Goal: Information Seeking & Learning: Learn about a topic

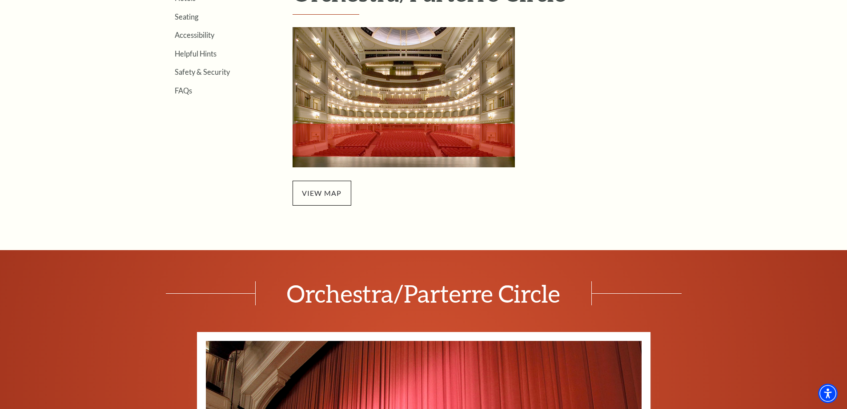
scroll to position [311, 0]
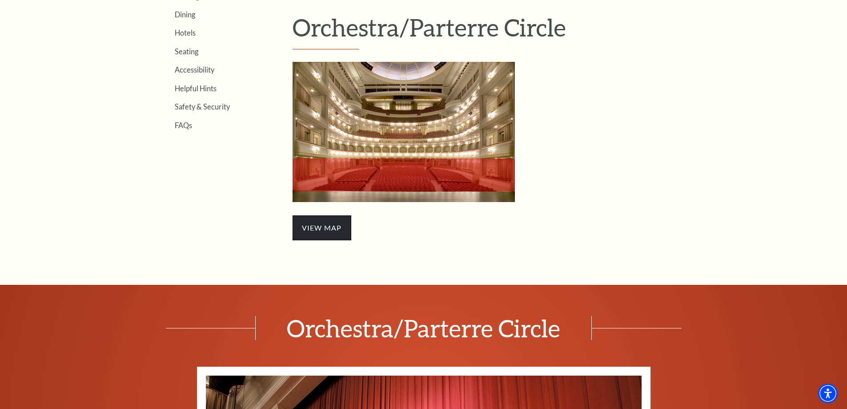
click at [326, 227] on span "view map" at bounding box center [322, 227] width 59 height 25
click at [391, 172] on img "Orchestra/Parterre Circle Seating Map - open in a new tab" at bounding box center [404, 132] width 222 height 140
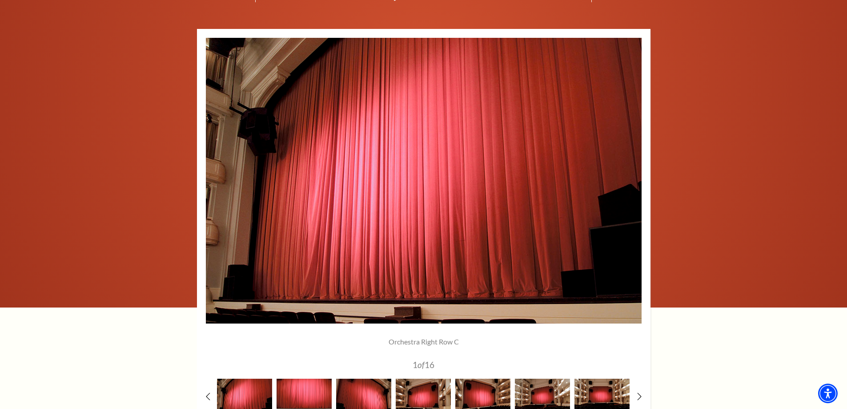
scroll to position [725, 0]
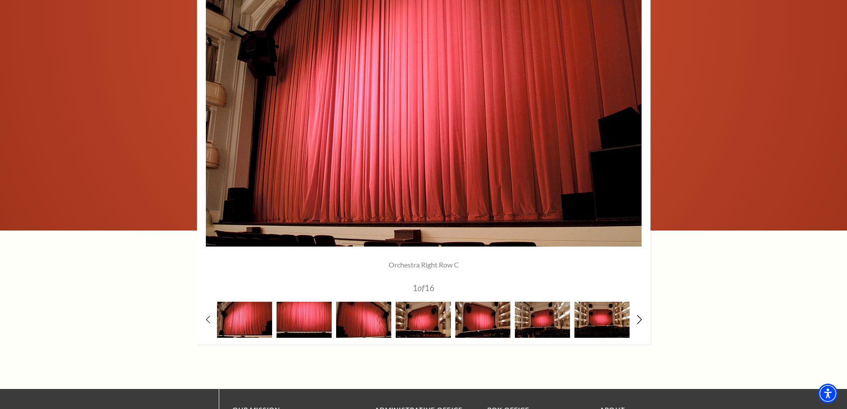
click at [641, 317] on icon at bounding box center [639, 318] width 6 height 9
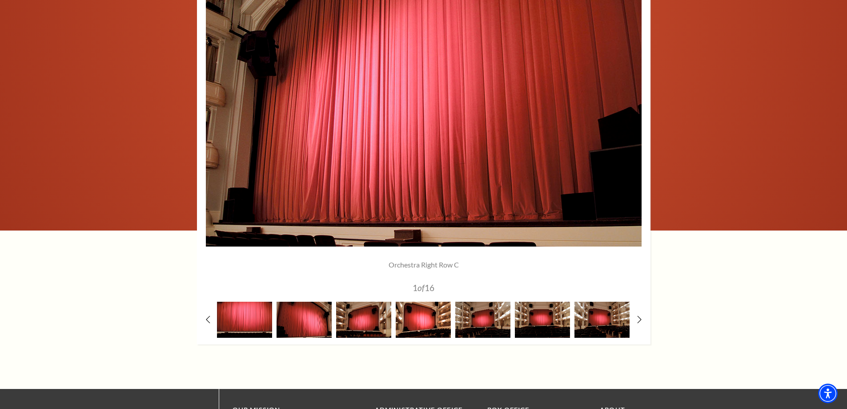
click at [419, 318] on img at bounding box center [423, 319] width 55 height 36
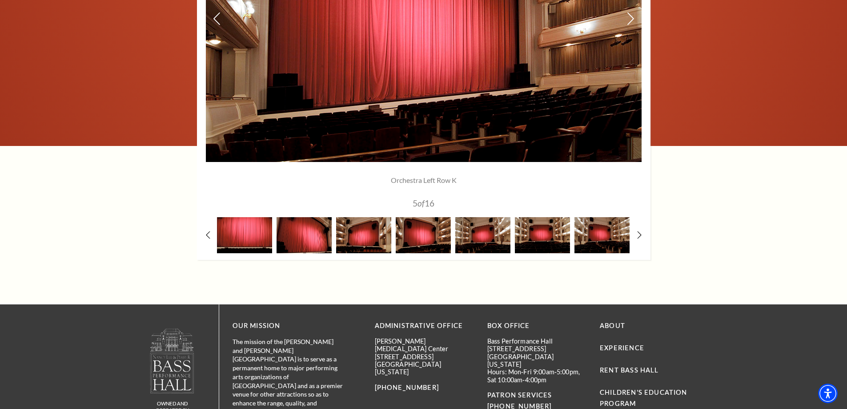
scroll to position [830, 0]
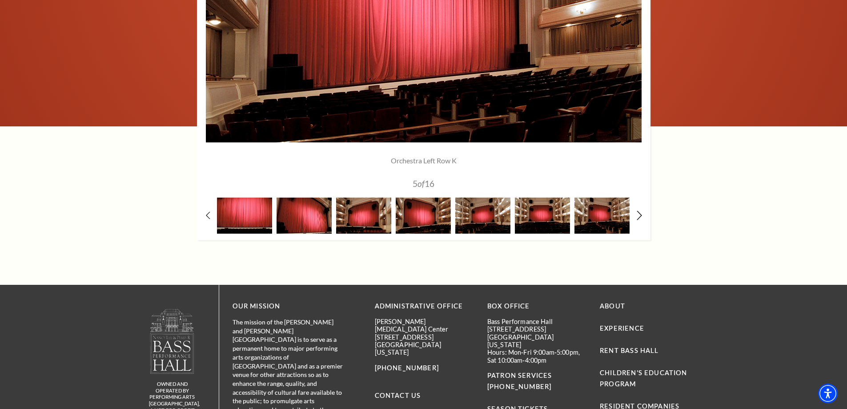
click at [640, 218] on icon at bounding box center [639, 214] width 6 height 9
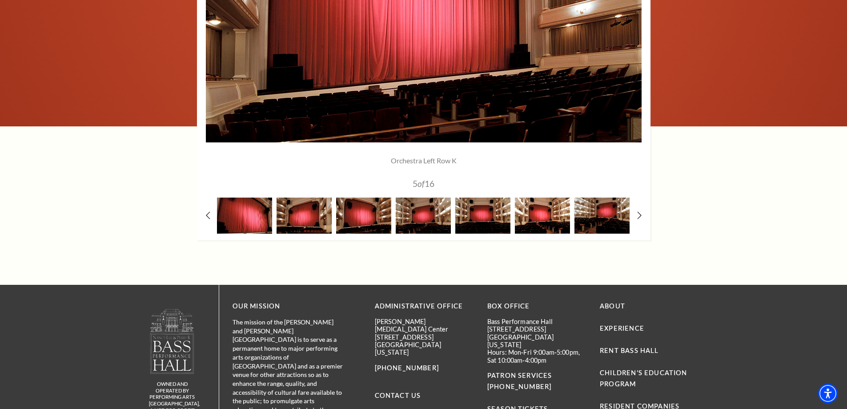
click at [542, 218] on img at bounding box center [542, 215] width 55 height 36
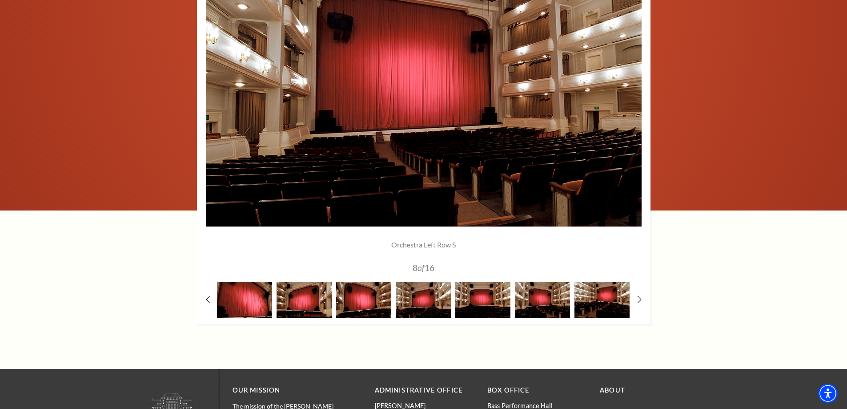
scroll to position [725, 0]
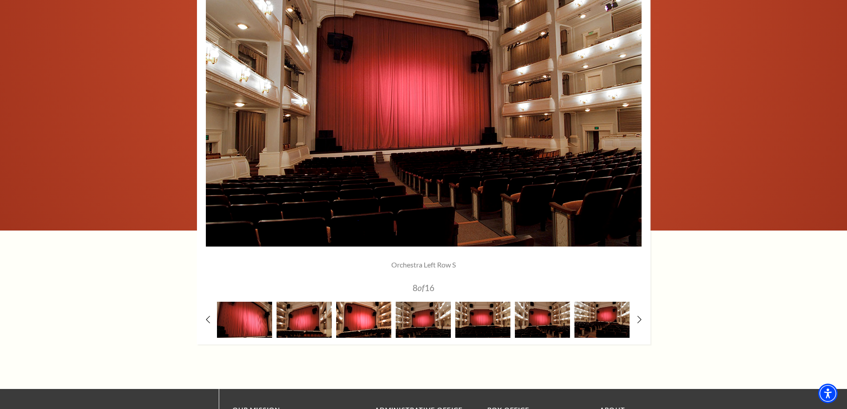
click at [365, 313] on img at bounding box center [363, 319] width 55 height 36
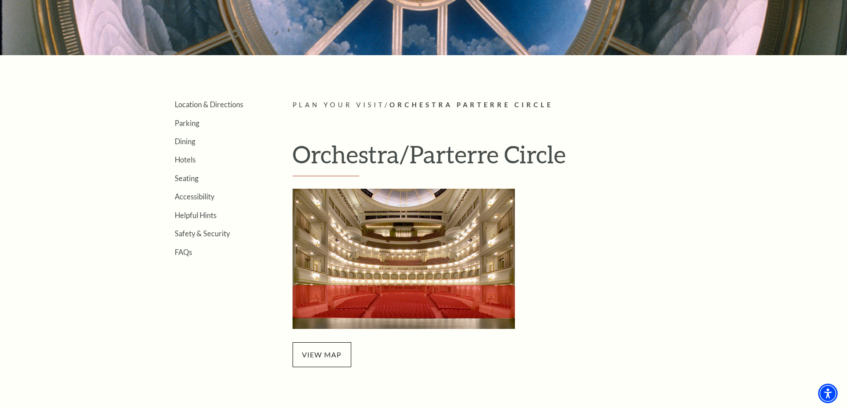
scroll to position [103, 0]
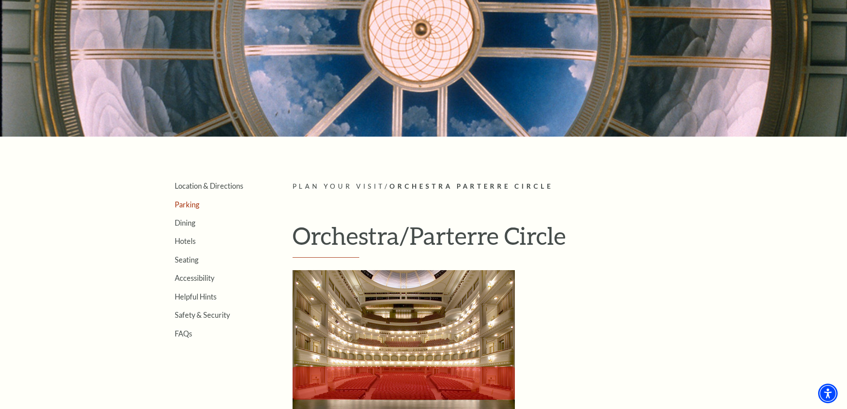
click at [182, 204] on link "Parking" at bounding box center [187, 204] width 24 height 8
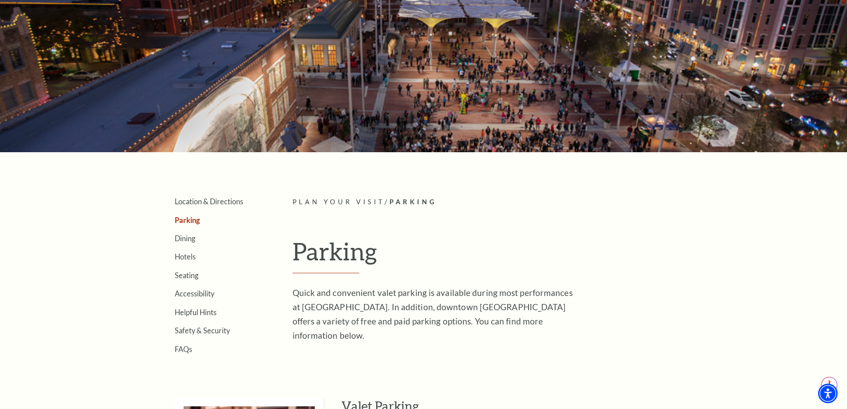
scroll to position [104, 0]
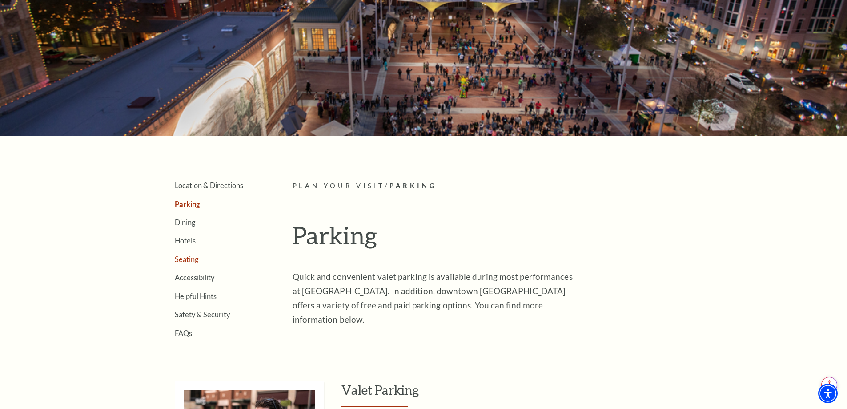
click at [188, 261] on link "Seating" at bounding box center [187, 259] width 24 height 8
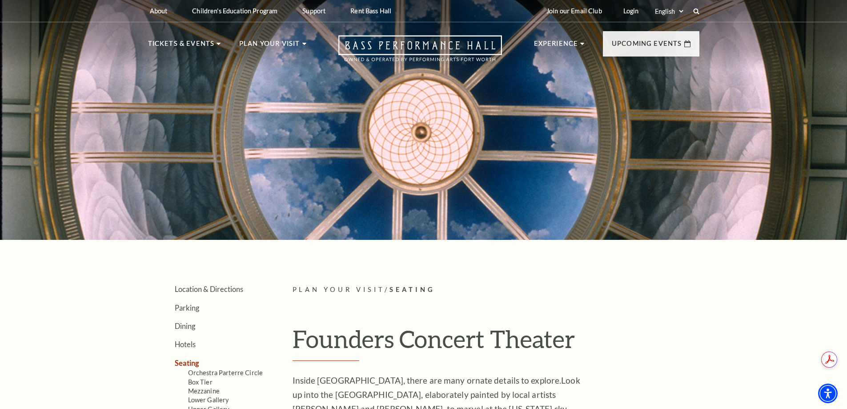
scroll to position [208, 0]
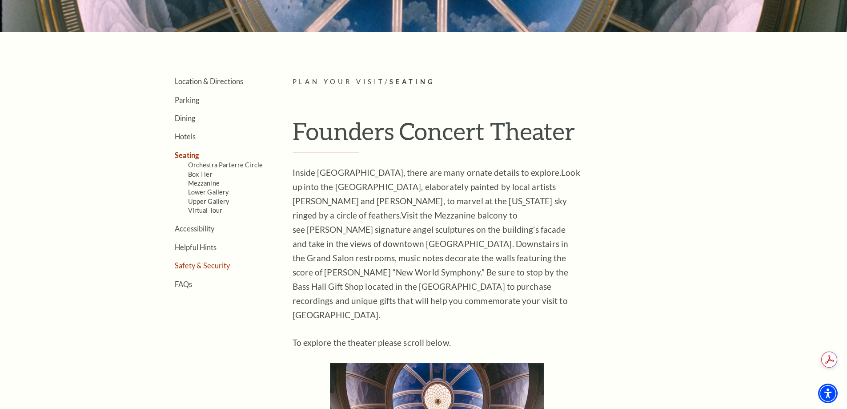
click at [205, 265] on link "Safety & Security" at bounding box center [202, 265] width 55 height 8
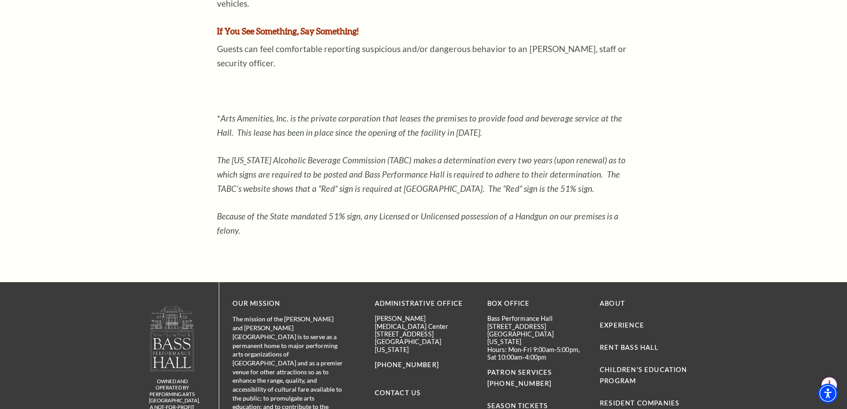
scroll to position [1141, 0]
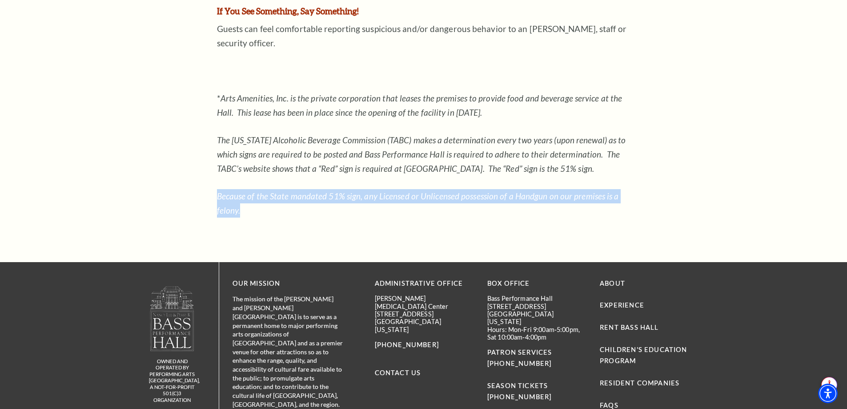
drag, startPoint x: 219, startPoint y: 182, endPoint x: 238, endPoint y: 198, distance: 25.0
click at [238, 198] on em "Because of the State mandated 51% sign, any Licensed or Unlicensed possession o…" at bounding box center [418, 203] width 402 height 24
copy em "Because of the State mandated 51% sign, any Licensed or Unlicensed possession o…"
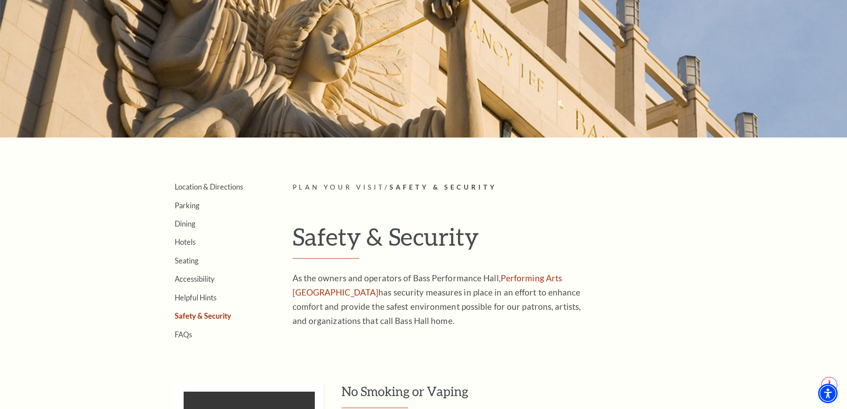
scroll to position [0, 0]
click at [199, 297] on link "Helpful Hints" at bounding box center [196, 297] width 42 height 8
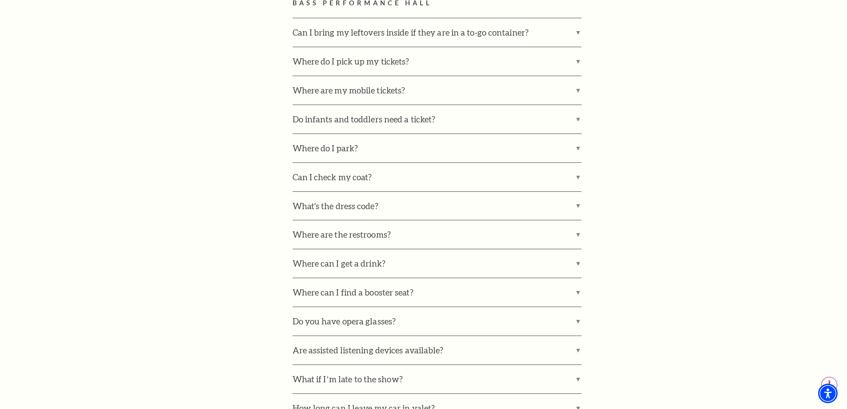
scroll to position [622, 0]
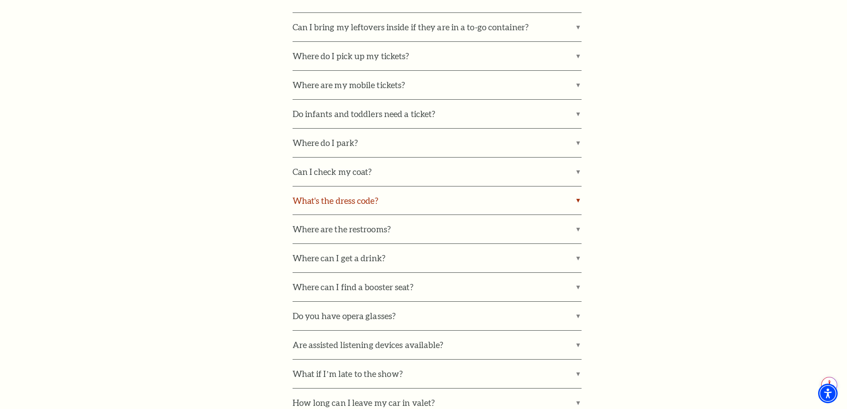
click at [340, 192] on label "What's the dress code?" at bounding box center [437, 200] width 289 height 28
click at [0, 0] on input "What's the dress code?" at bounding box center [0, 0] width 0 height 0
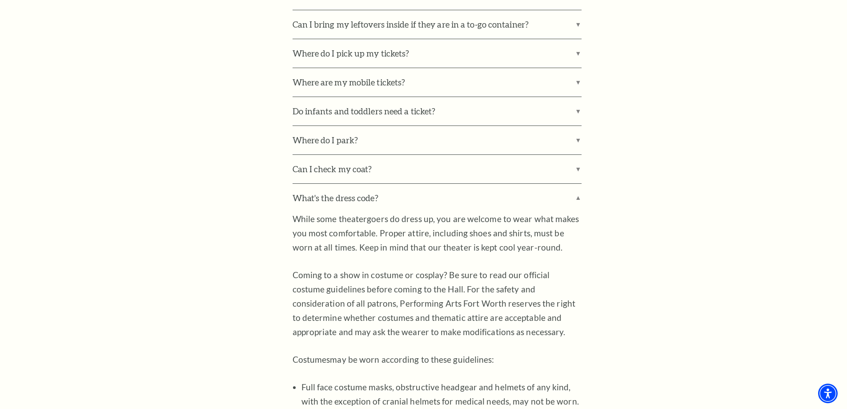
scroll to position [621, 0]
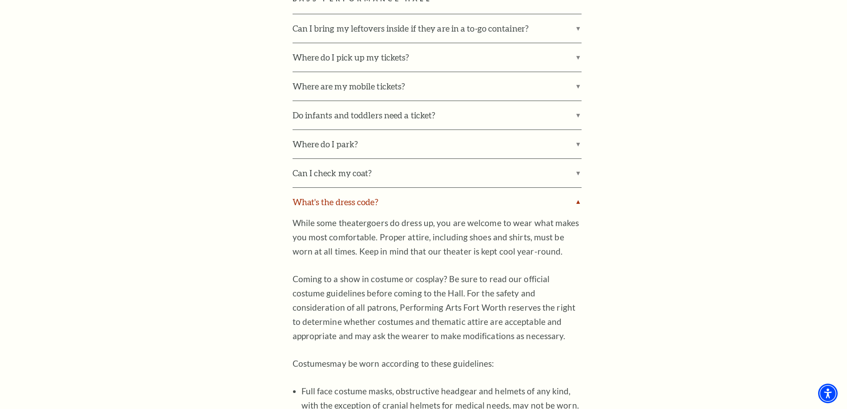
click at [576, 200] on label "What's the dress code?" at bounding box center [437, 202] width 289 height 28
click at [0, 0] on input "What's the dress code?" at bounding box center [0, 0] width 0 height 0
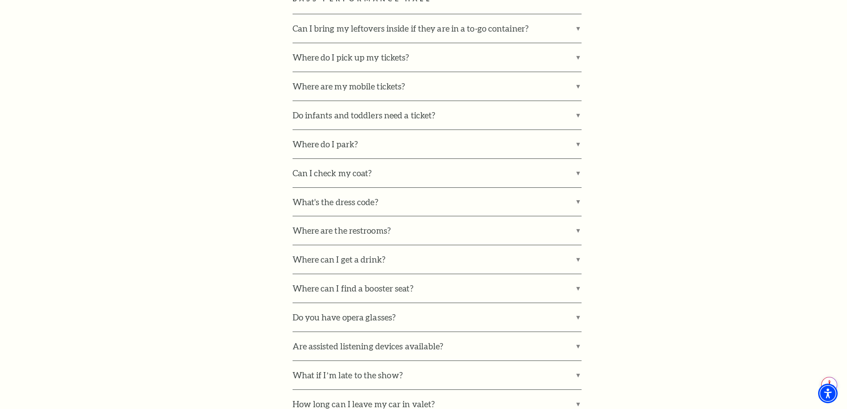
scroll to position [0, 0]
click at [338, 262] on label "Where can I get a drink?" at bounding box center [437, 259] width 289 height 28
click at [0, 0] on input "Where can I get a drink?" at bounding box center [0, 0] width 0 height 0
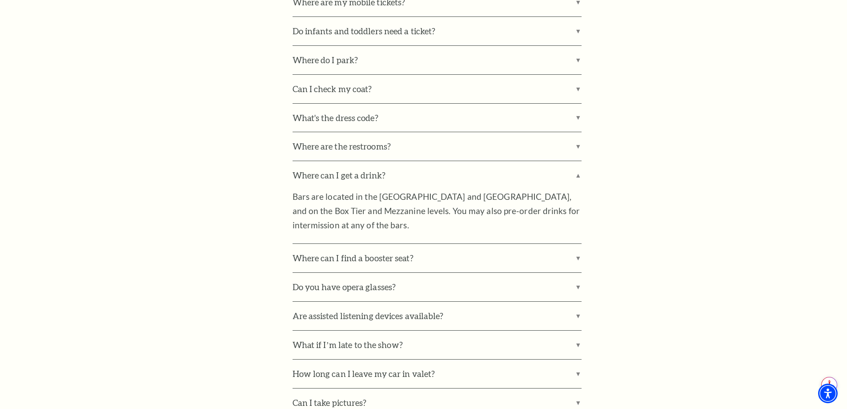
scroll to position [725, 0]
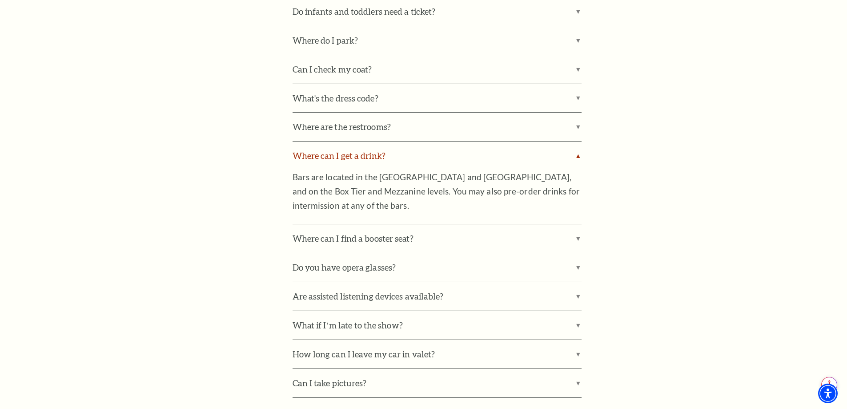
click at [580, 158] on label "Where can I get a drink?" at bounding box center [437, 155] width 289 height 28
click at [0, 0] on input "Where can I get a drink?" at bounding box center [0, 0] width 0 height 0
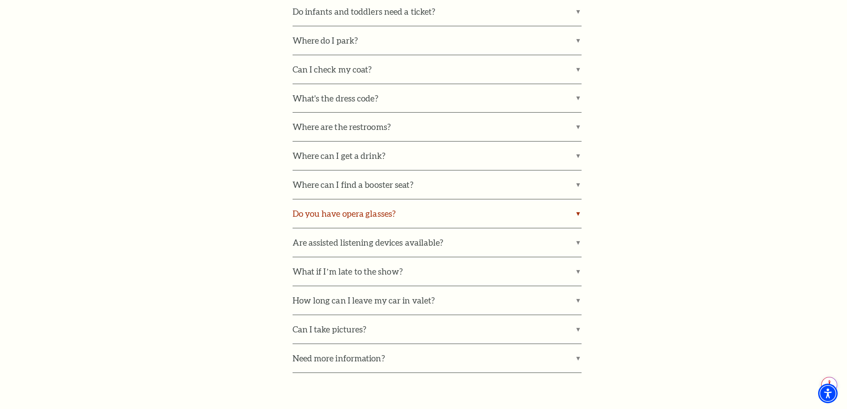
click at [335, 210] on label "Do you have opera glasses?" at bounding box center [437, 213] width 289 height 28
click at [0, 0] on input "Do you have opera glasses?" at bounding box center [0, 0] width 0 height 0
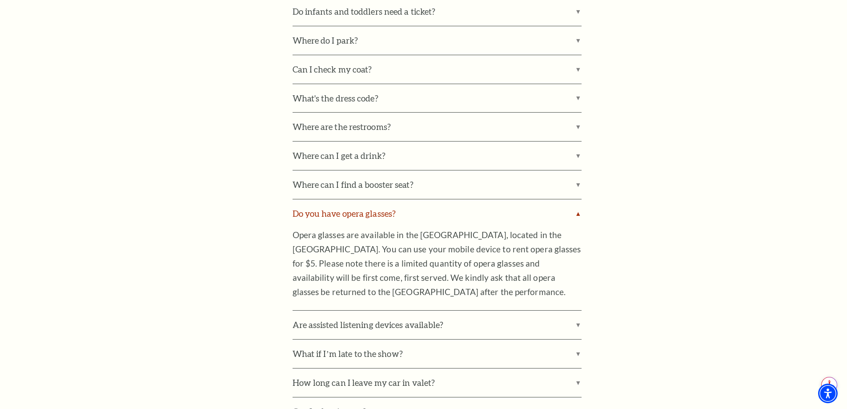
click at [335, 210] on label "Do you have opera glasses?" at bounding box center [437, 213] width 289 height 28
click at [0, 0] on input "Do you have opera glasses?" at bounding box center [0, 0] width 0 height 0
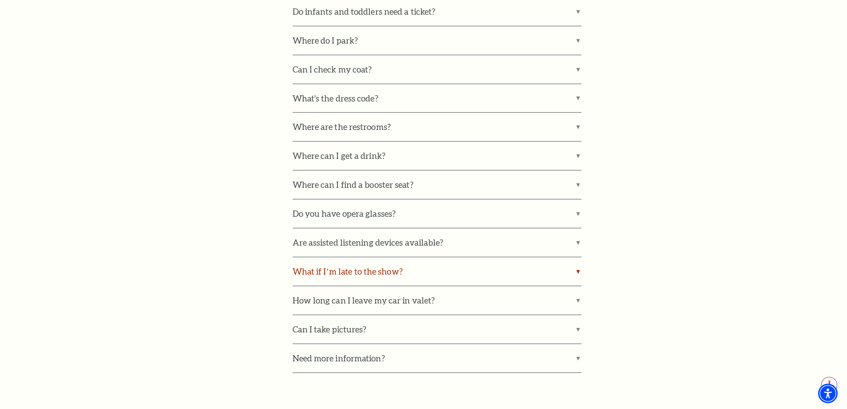
click at [371, 272] on label "What if I’m late to the show?" at bounding box center [437, 271] width 289 height 28
click at [0, 0] on input "What if I’m late to the show?" at bounding box center [0, 0] width 0 height 0
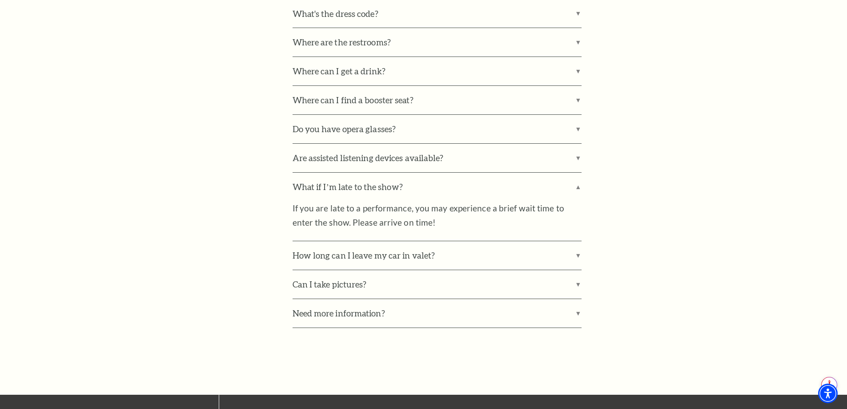
scroll to position [829, 0]
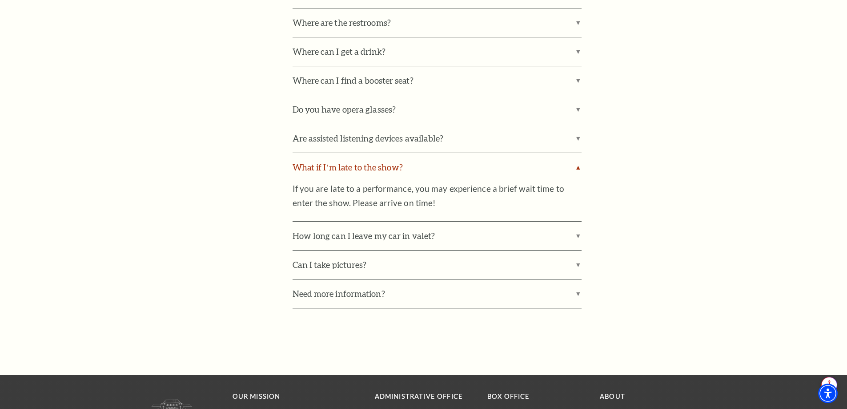
click at [373, 170] on label "What if I’m late to the show?" at bounding box center [437, 167] width 289 height 28
click at [0, 0] on input "What if I’m late to the show?" at bounding box center [0, 0] width 0 height 0
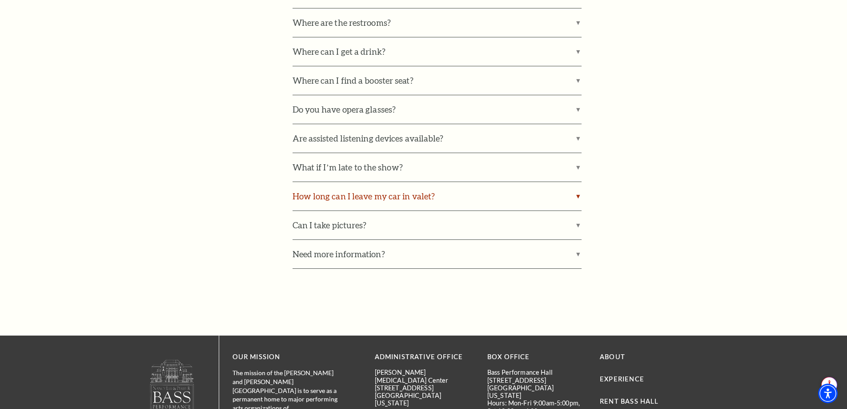
click at [376, 200] on label "How long can I leave my car in valet?" at bounding box center [437, 196] width 289 height 28
click at [0, 0] on input "How long can I leave my car in valet?" at bounding box center [0, 0] width 0 height 0
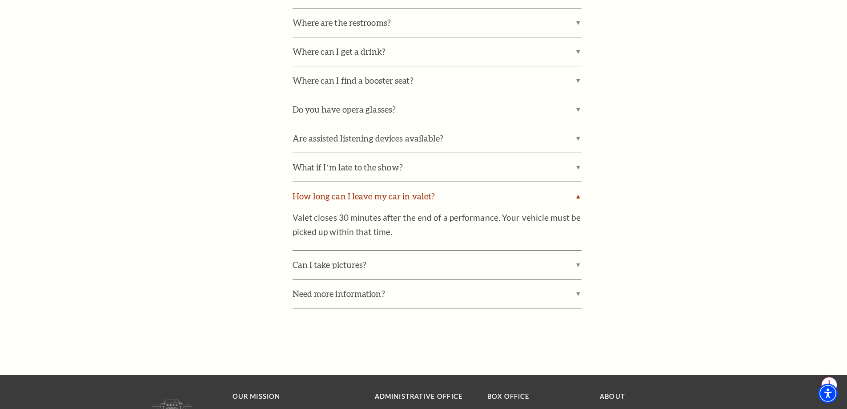
click at [376, 200] on label "How long can I leave my car in valet?" at bounding box center [437, 196] width 289 height 28
click at [0, 0] on input "How long can I leave my car in valet?" at bounding box center [0, 0] width 0 height 0
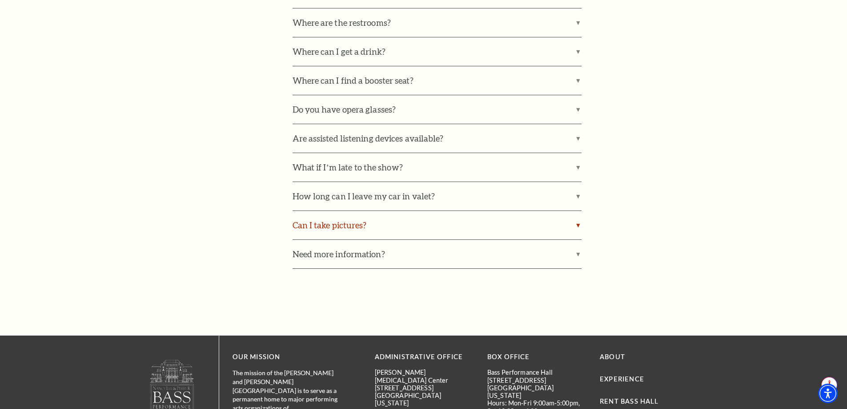
click at [333, 224] on label "Can I take pictures?" at bounding box center [437, 225] width 289 height 28
click at [0, 0] on input "Can I take pictures?" at bounding box center [0, 0] width 0 height 0
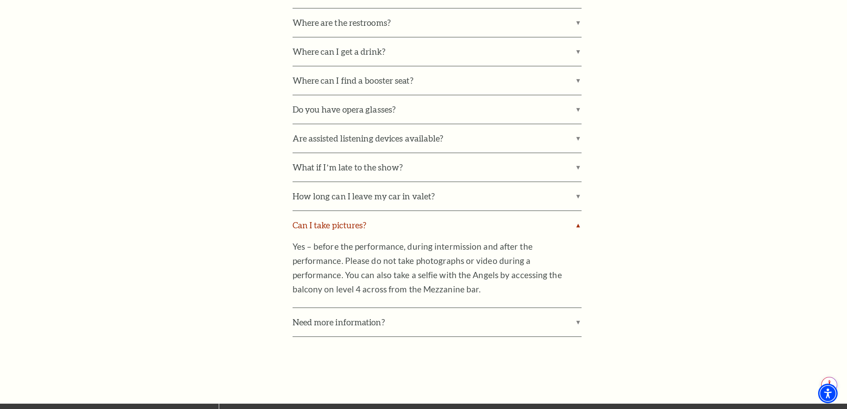
click at [333, 224] on label "Can I take pictures?" at bounding box center [437, 225] width 289 height 28
click at [0, 0] on input "Can I take pictures?" at bounding box center [0, 0] width 0 height 0
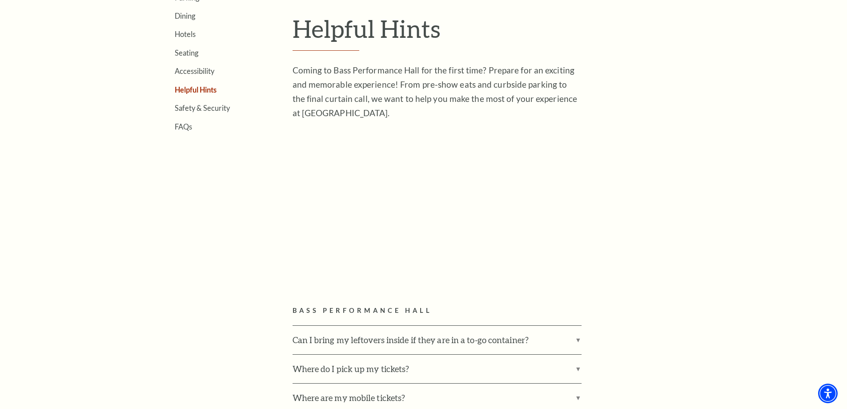
scroll to position [0, 0]
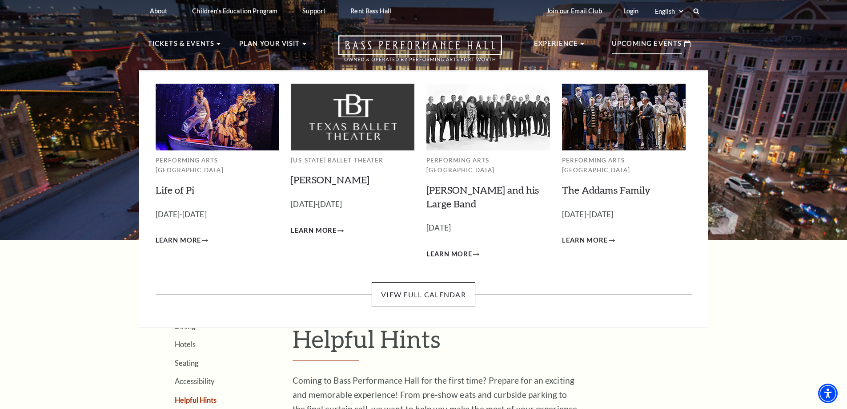
click at [631, 39] on p "Upcoming Events" at bounding box center [647, 46] width 70 height 16
click at [204, 111] on img at bounding box center [218, 117] width 124 height 66
click at [179, 235] on span "Learn More" at bounding box center [179, 240] width 46 height 11
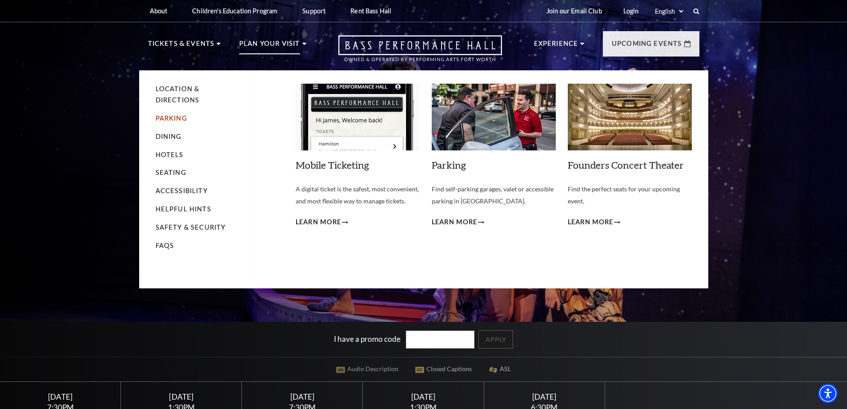
click at [177, 120] on link "Parking" at bounding box center [172, 118] width 32 height 8
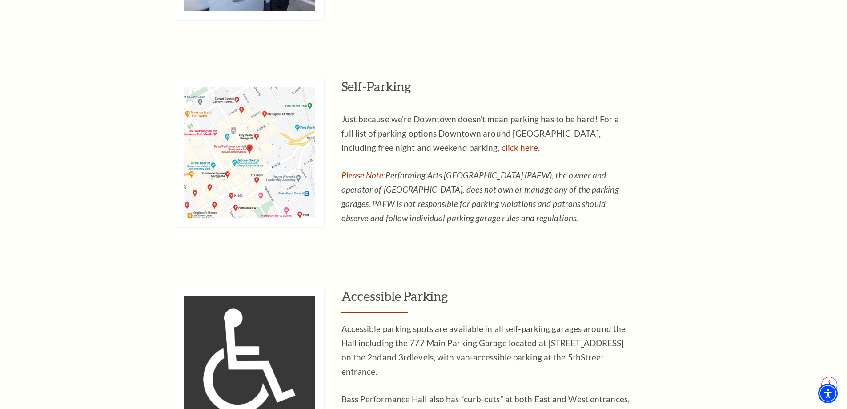
scroll to position [622, 0]
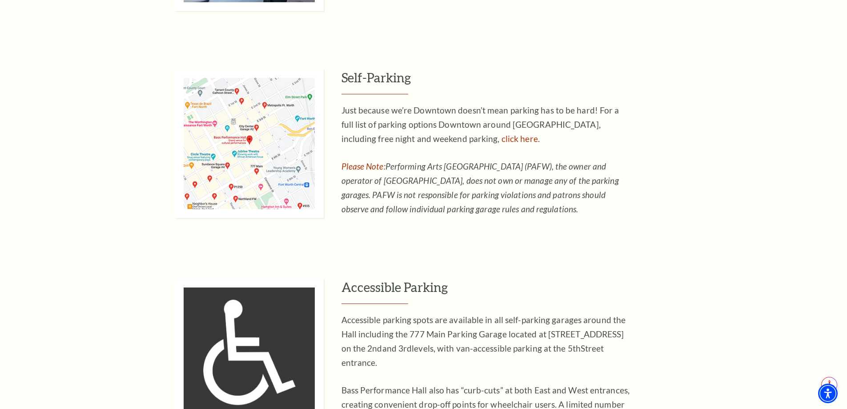
click at [241, 155] on img at bounding box center [249, 143] width 149 height 149
click at [501, 141] on link "click here" at bounding box center [519, 138] width 36 height 10
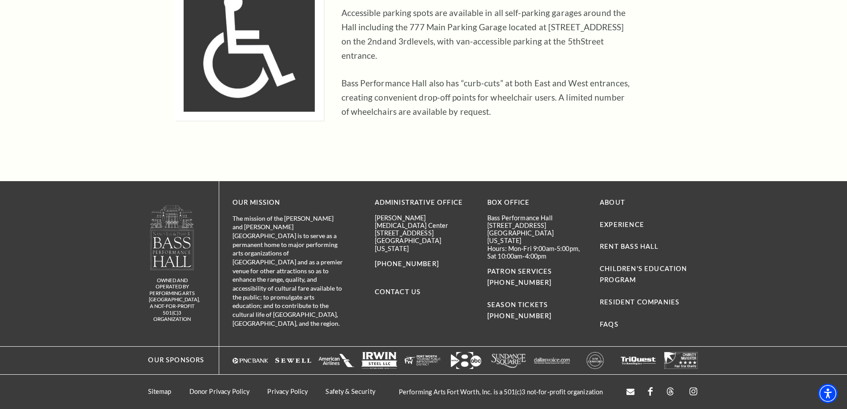
scroll to position [0, 0]
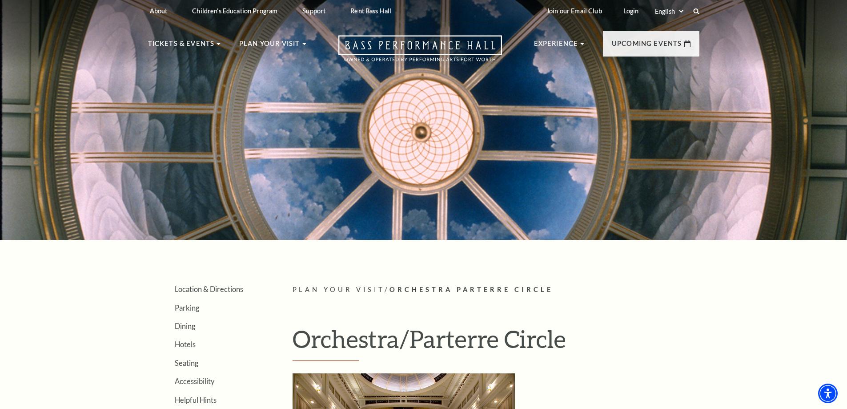
scroll to position [311, 0]
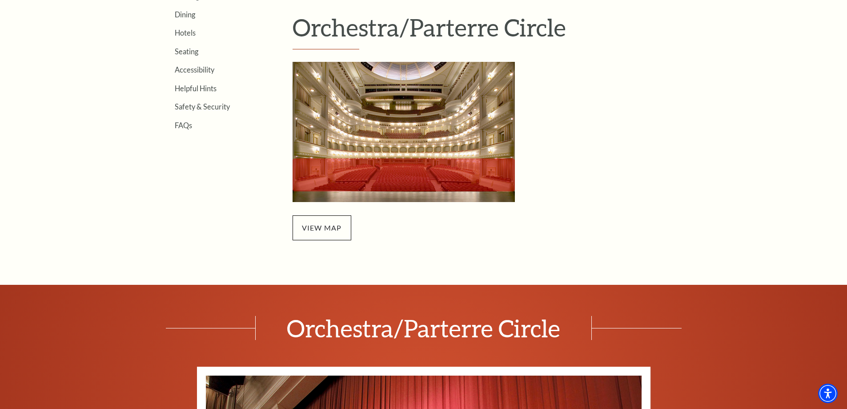
click at [379, 140] on img "Orchestra/Parterre Circle Seating Map - open in a new tab" at bounding box center [404, 132] width 222 height 140
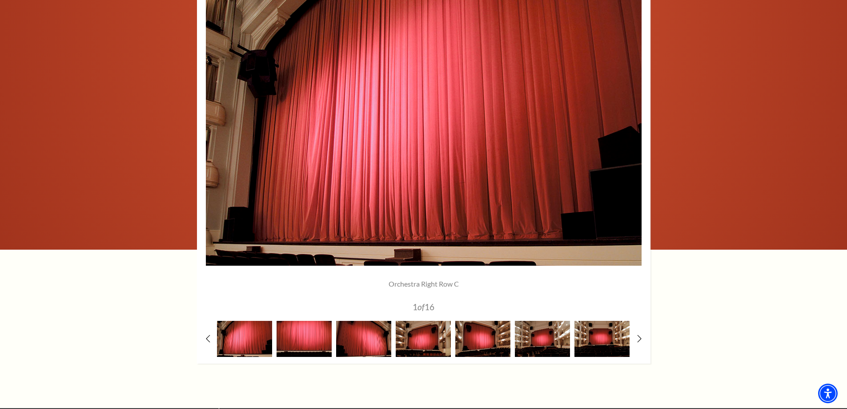
scroll to position [726, 0]
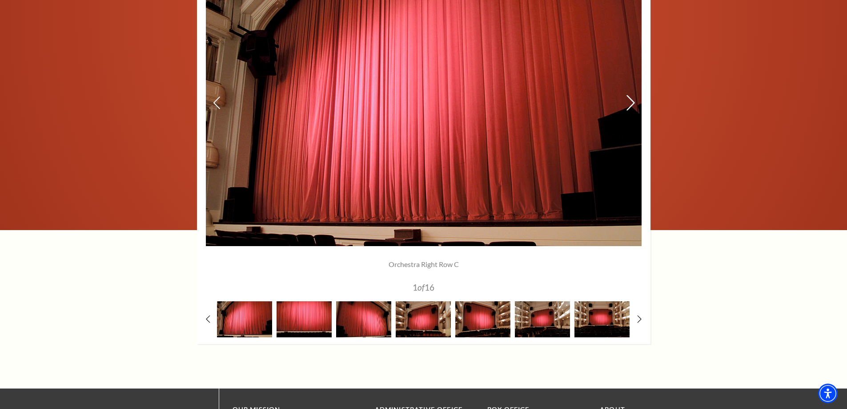
click at [633, 103] on icon at bounding box center [629, 103] width 9 height 16
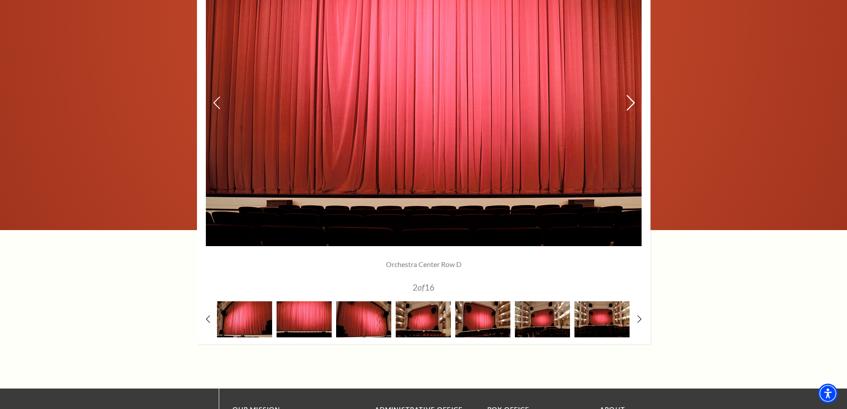
click at [633, 103] on icon at bounding box center [629, 103] width 9 height 16
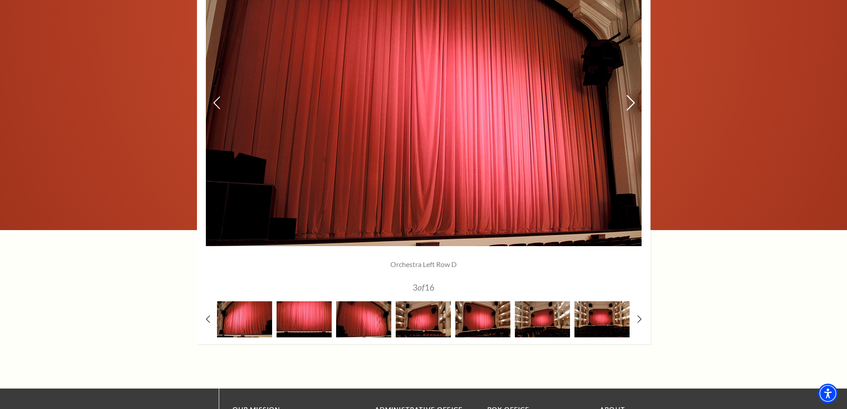
click at [633, 103] on icon at bounding box center [629, 103] width 9 height 16
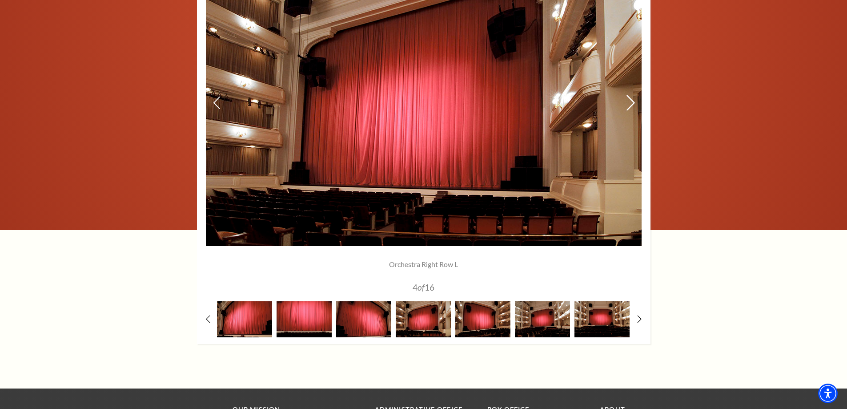
click at [633, 103] on icon at bounding box center [629, 103] width 9 height 16
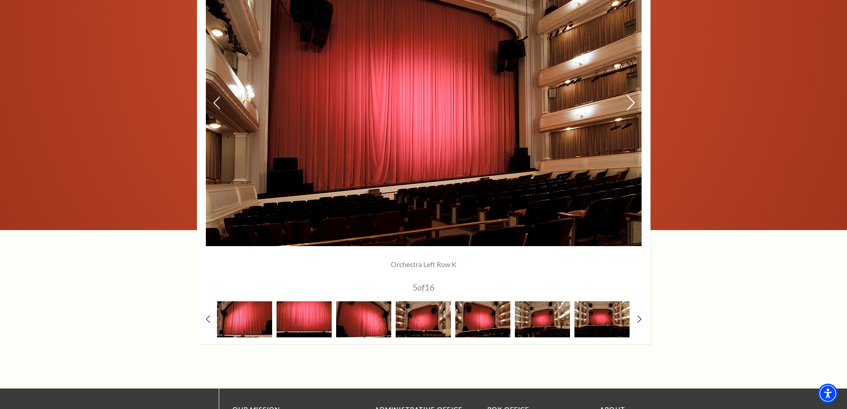
click at [633, 103] on icon at bounding box center [629, 103] width 9 height 16
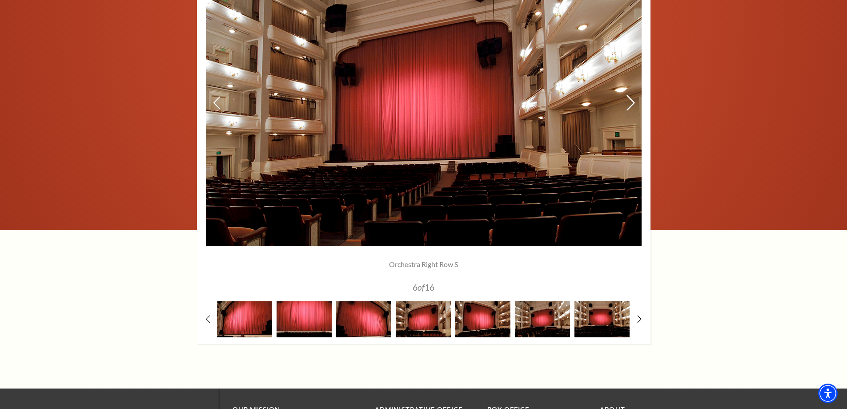
click at [633, 103] on icon at bounding box center [629, 103] width 9 height 16
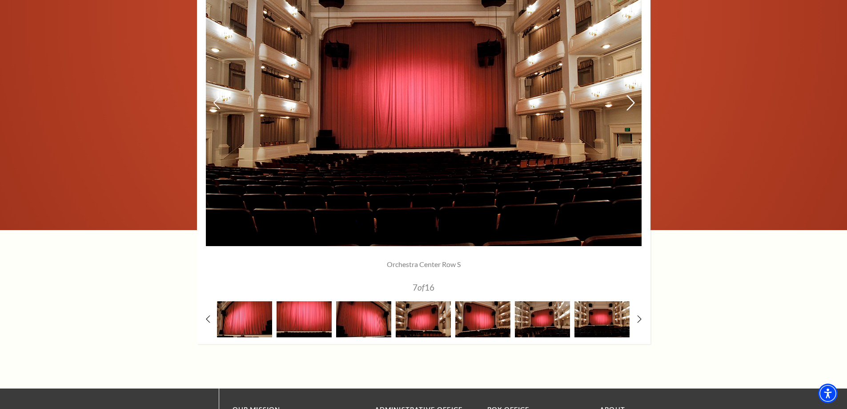
click at [633, 103] on icon at bounding box center [629, 103] width 9 height 16
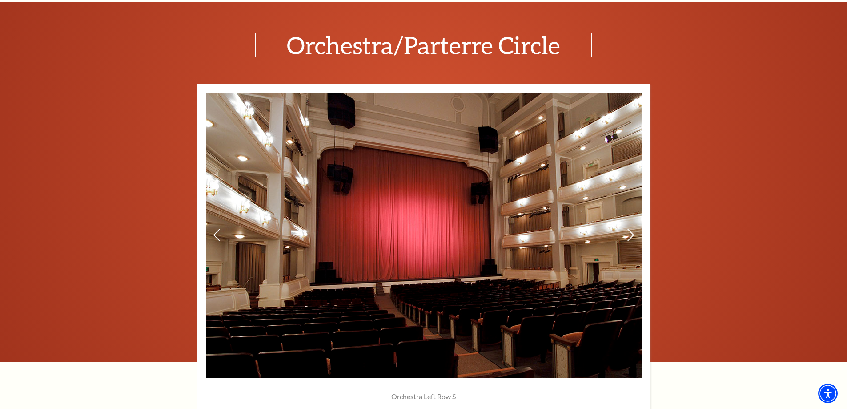
scroll to position [621, 0]
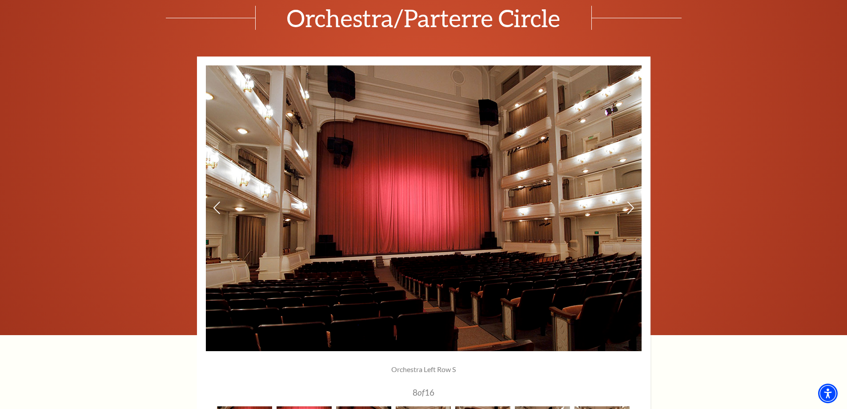
click at [389, 302] on img at bounding box center [424, 207] width 436 height 285
click at [384, 281] on img at bounding box center [424, 207] width 436 height 285
click at [631, 208] on icon at bounding box center [629, 208] width 9 height 16
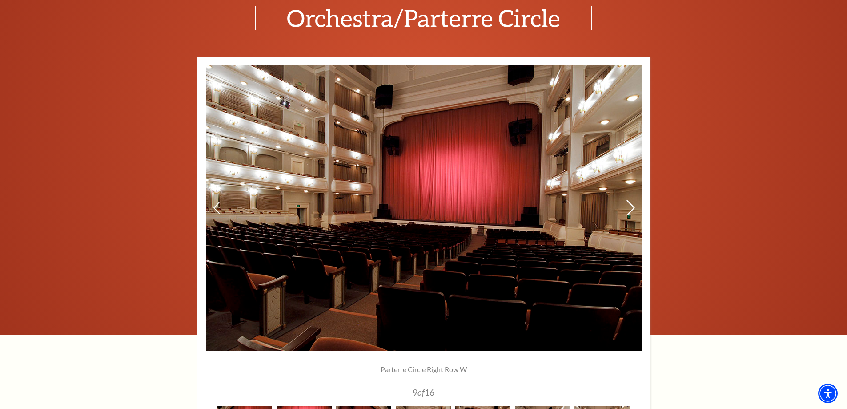
click at [631, 208] on icon at bounding box center [629, 208] width 9 height 16
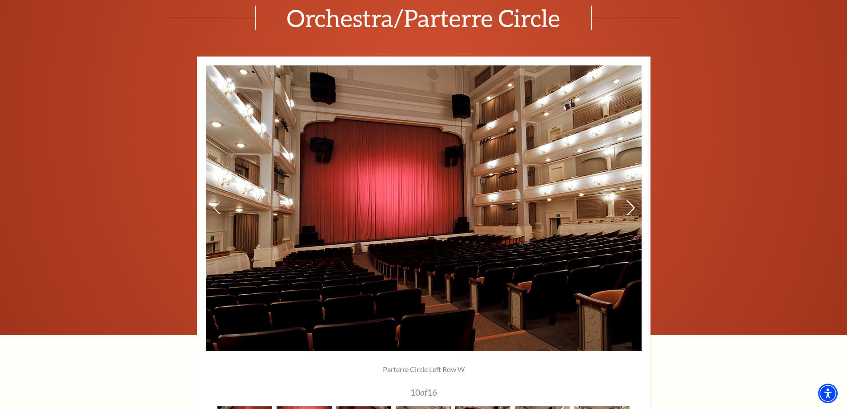
click at [631, 208] on icon at bounding box center [629, 208] width 9 height 16
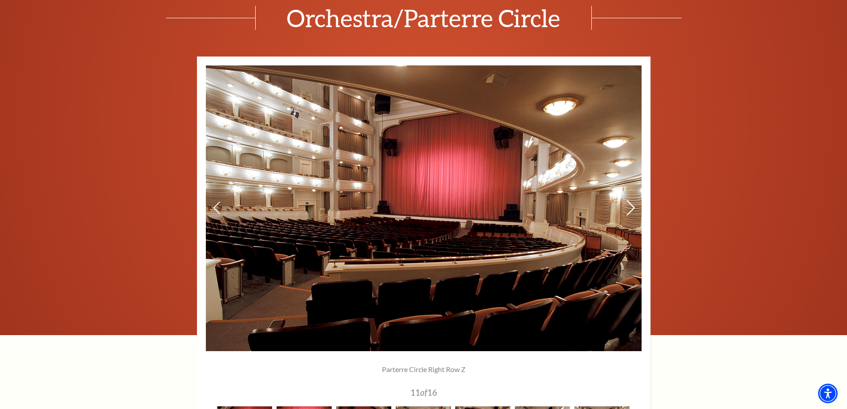
click at [631, 208] on icon at bounding box center [629, 208] width 9 height 16
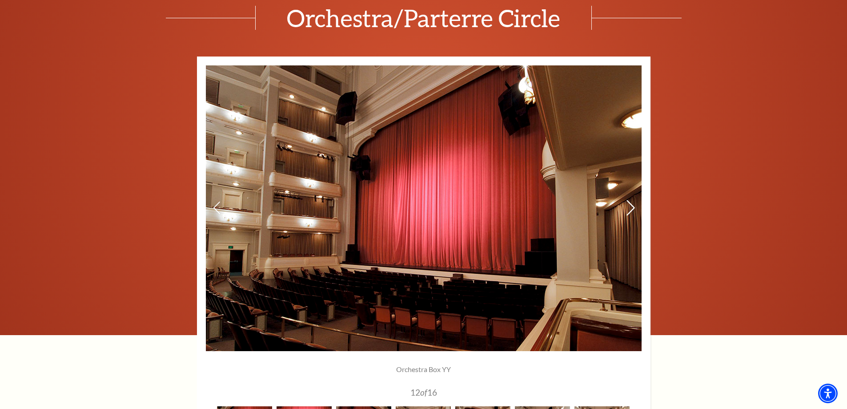
click at [631, 208] on icon at bounding box center [629, 208] width 9 height 16
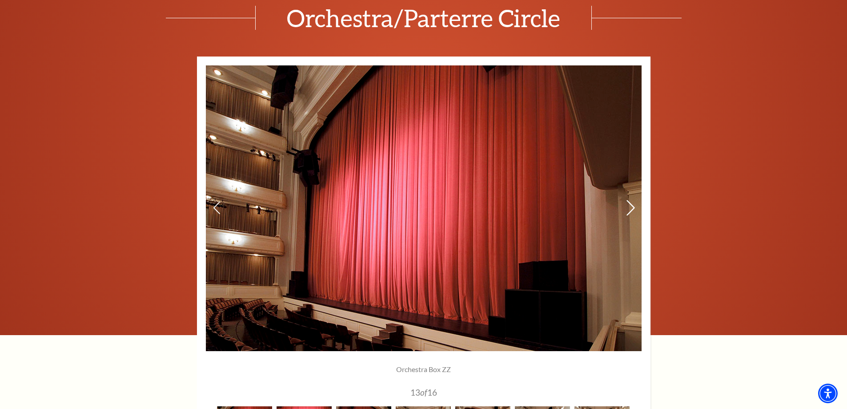
click at [631, 208] on icon at bounding box center [629, 208] width 9 height 16
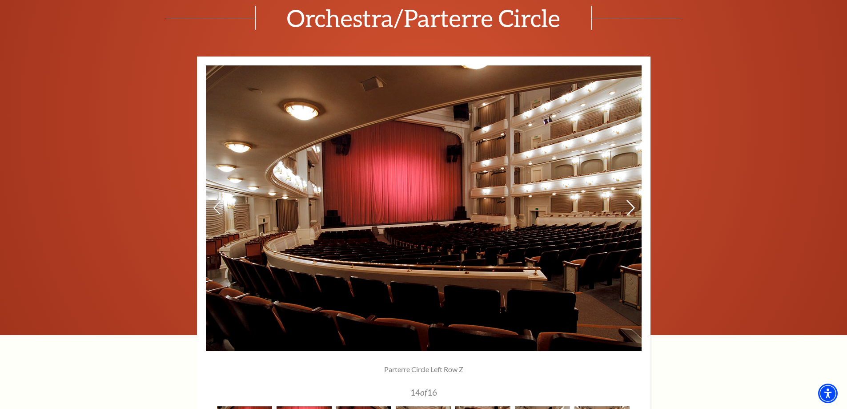
click at [631, 208] on icon at bounding box center [629, 208] width 9 height 16
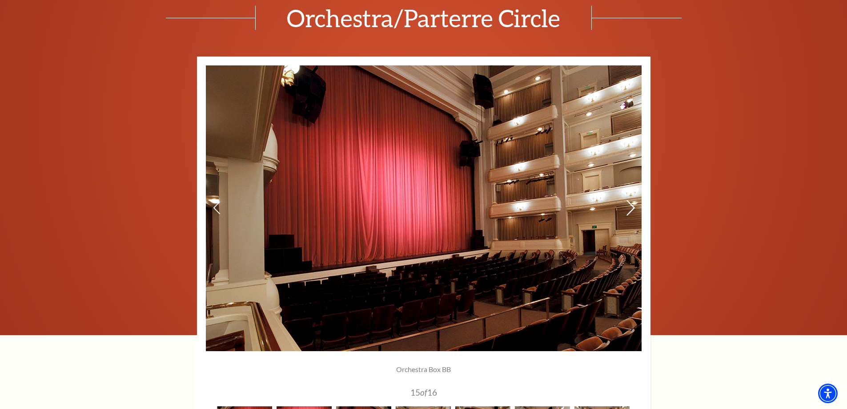
click at [631, 208] on icon at bounding box center [629, 208] width 9 height 16
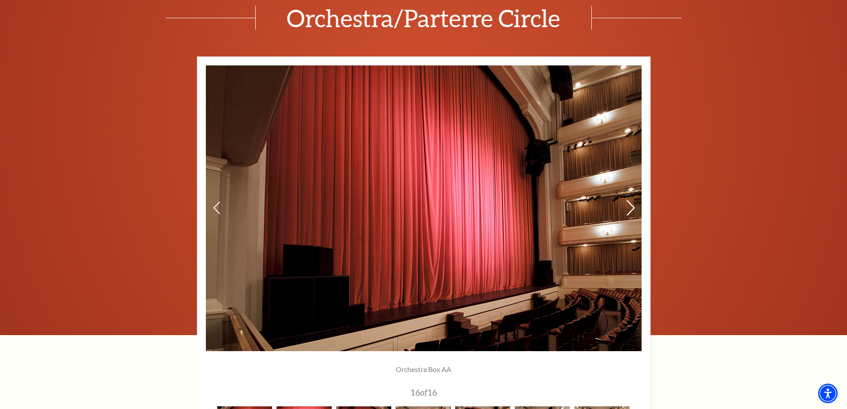
click at [631, 208] on icon at bounding box center [629, 208] width 9 height 16
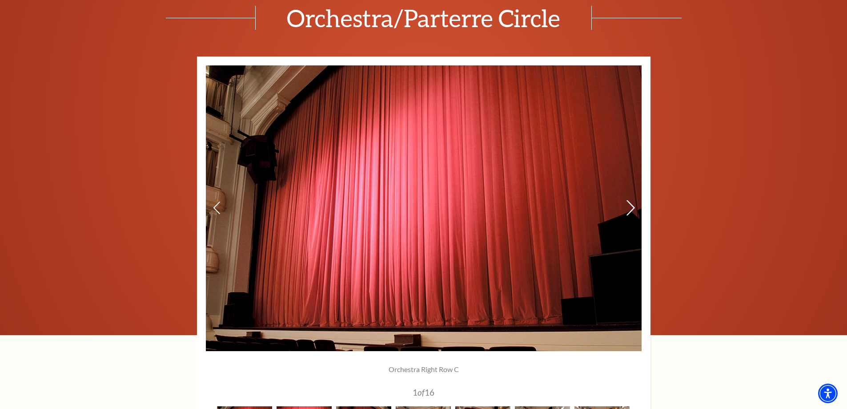
click at [631, 208] on icon at bounding box center [629, 208] width 9 height 16
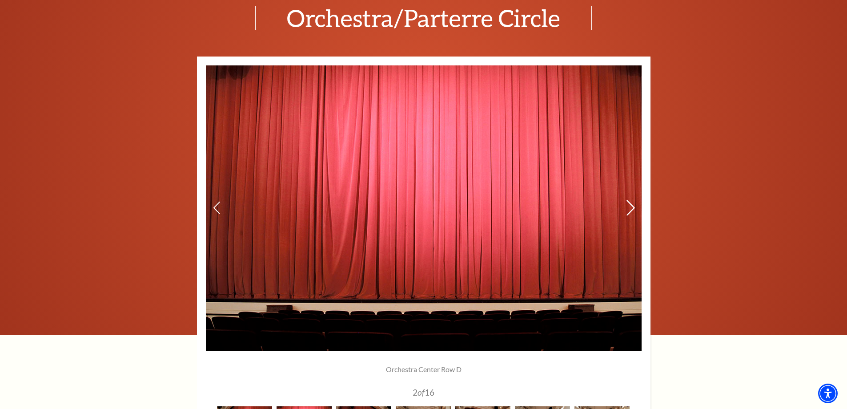
click at [631, 208] on icon at bounding box center [629, 208] width 9 height 16
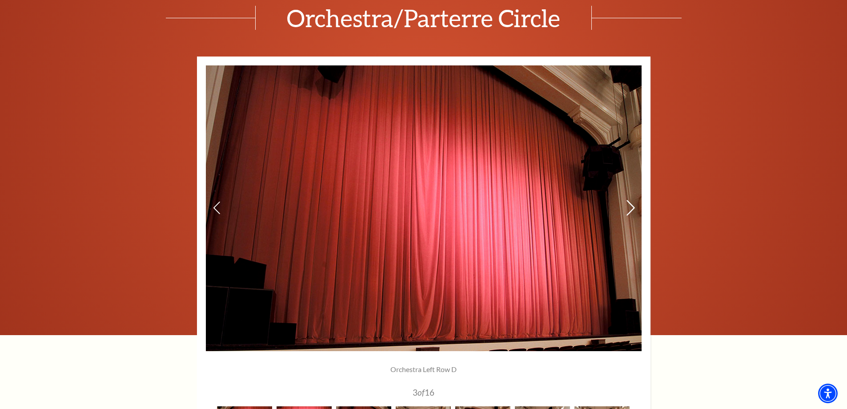
click at [631, 208] on icon at bounding box center [629, 208] width 9 height 16
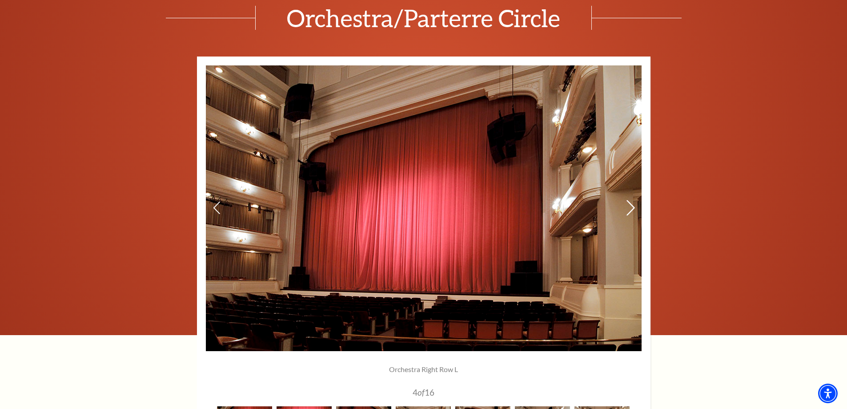
click at [631, 208] on icon at bounding box center [629, 208] width 9 height 16
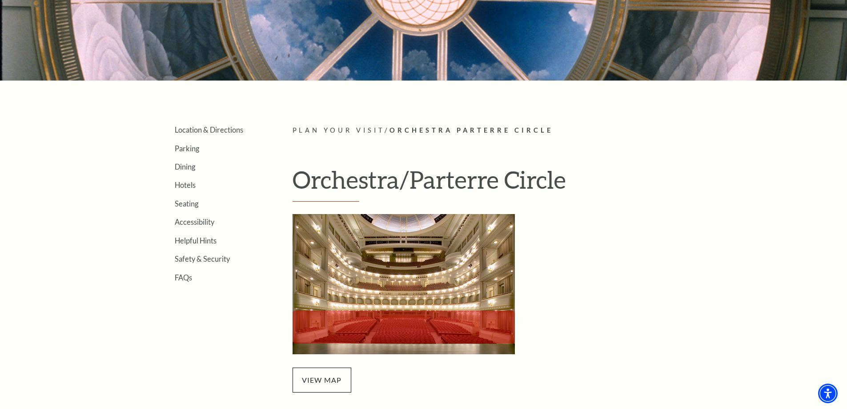
scroll to position [102, 0]
